Goal: Find specific page/section: Find specific page/section

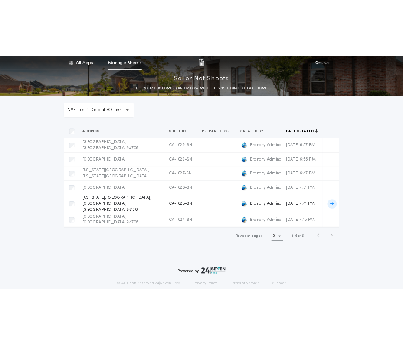
scroll to position [62, 0]
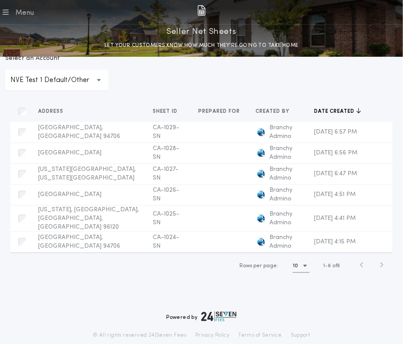
click at [79, 76] on p "NVE Test 1 Default/Other" at bounding box center [56, 80] width 93 height 10
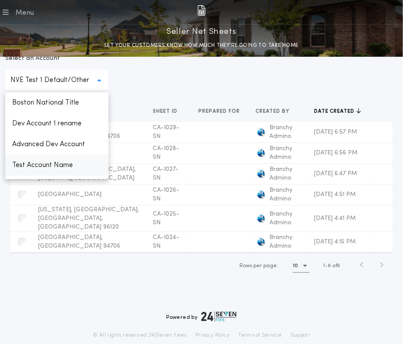
scroll to position [101, 0]
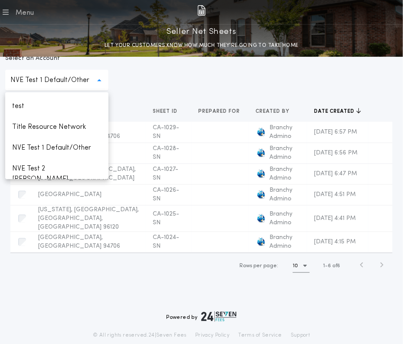
click at [59, 165] on p "NVE Test 2 [PERSON_NAME]" at bounding box center [56, 173] width 103 height 31
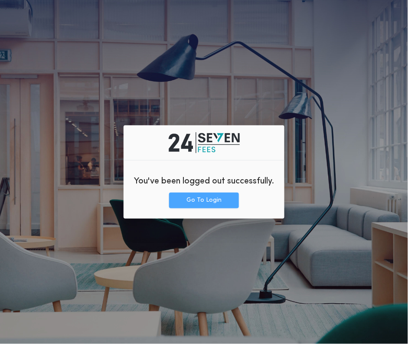
click at [195, 205] on button "Go To Login" at bounding box center [204, 200] width 70 height 16
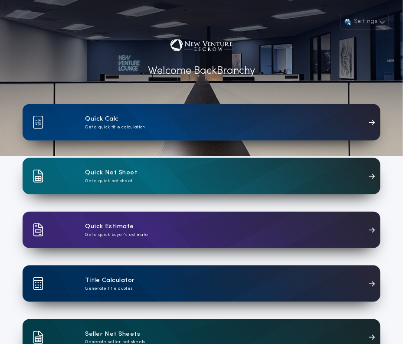
click at [131, 332] on h1 "Seller Net Sheets" at bounding box center [112, 334] width 55 height 10
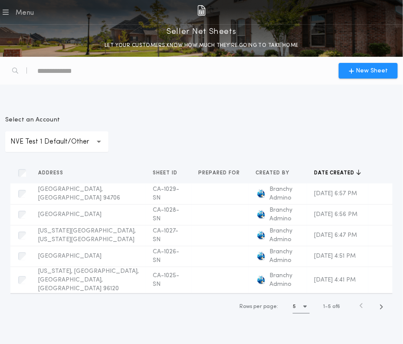
click at [100, 143] on p "NVE Test 1 Default/Other" at bounding box center [56, 142] width 93 height 10
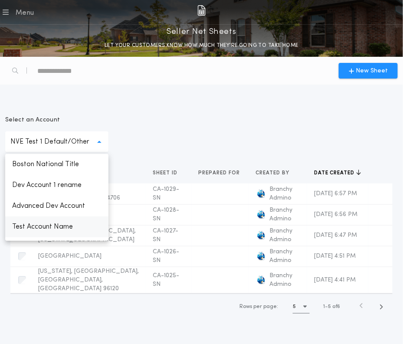
click at [73, 230] on p "Test Account Name" at bounding box center [56, 226] width 103 height 21
